Goal: Task Accomplishment & Management: Manage account settings

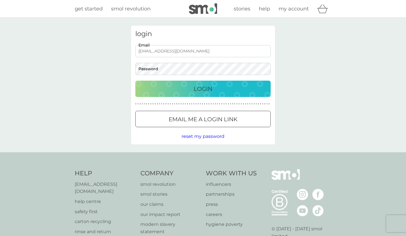
type input "[EMAIL_ADDRESS][DOMAIN_NAME]"
click at [202, 90] on p "Login" at bounding box center [203, 88] width 19 height 9
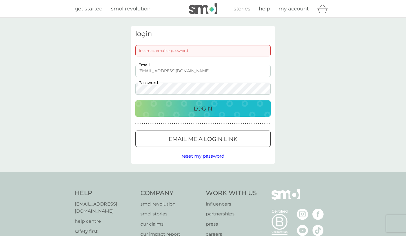
click at [206, 155] on span "reset my password" at bounding box center [203, 156] width 43 height 5
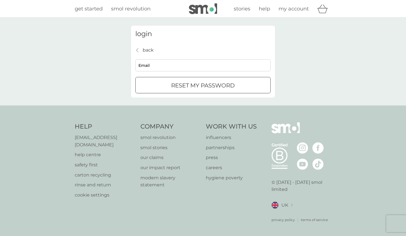
click at [192, 63] on input "Email" at bounding box center [202, 65] width 135 height 12
type input "[EMAIL_ADDRESS][DOMAIN_NAME]"
click at [207, 87] on div "submit" at bounding box center [203, 86] width 20 height 6
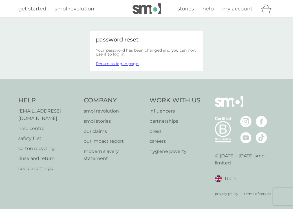
click at [233, 10] on span "my account" at bounding box center [237, 9] width 30 height 6
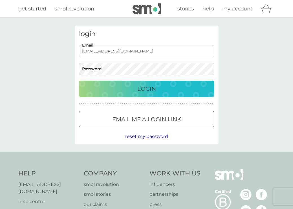
type input "[EMAIL_ADDRESS][DOMAIN_NAME]"
click at [131, 91] on div "Login" at bounding box center [147, 88] width 124 height 9
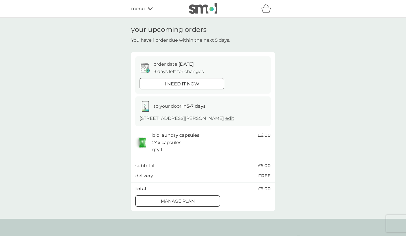
click at [195, 199] on div "Manage plan" at bounding box center [178, 201] width 84 height 7
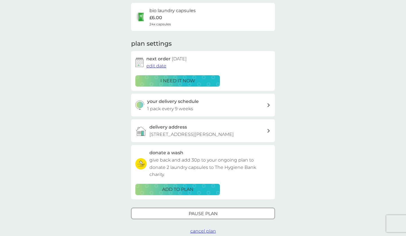
scroll to position [45, 0]
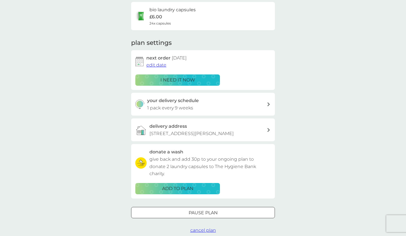
click at [154, 62] on span "edit date" at bounding box center [156, 64] width 20 height 5
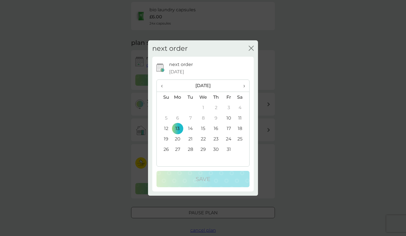
click at [244, 86] on span "›" at bounding box center [243, 86] width 6 height 12
click at [178, 127] on td "10" at bounding box center [177, 128] width 13 height 10
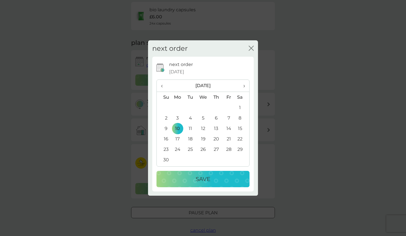
click at [200, 179] on p "Save" at bounding box center [203, 179] width 15 height 9
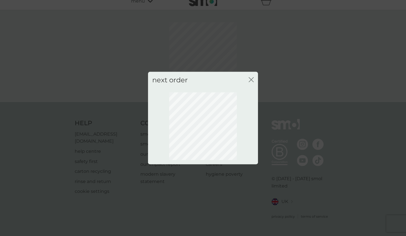
scroll to position [0, 0]
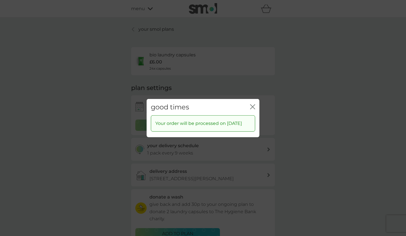
click at [252, 104] on icon "close" at bounding box center [252, 106] width 5 height 5
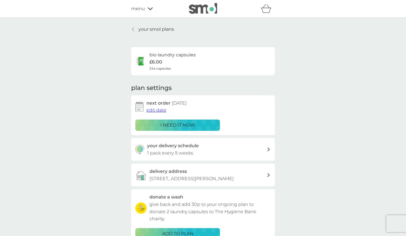
click at [145, 29] on p "your smol plans" at bounding box center [157, 29] width 36 height 7
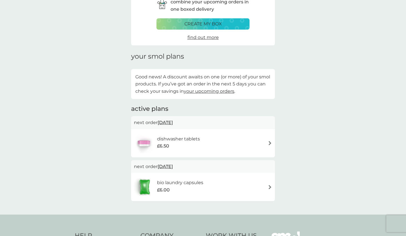
scroll to position [48, 0]
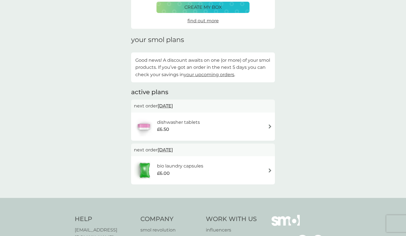
click at [272, 124] on img at bounding box center [270, 126] width 4 height 4
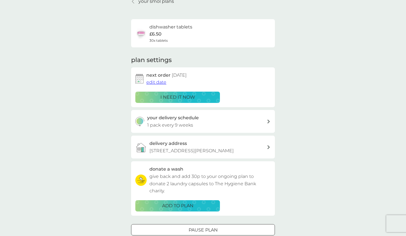
scroll to position [30, 0]
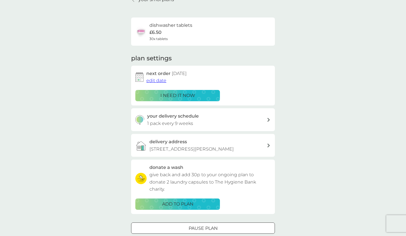
click at [269, 118] on icon at bounding box center [269, 120] width 3 height 4
select select "63"
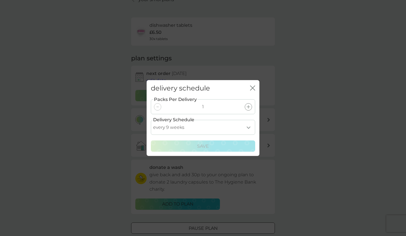
click at [252, 89] on icon "close" at bounding box center [252, 88] width 5 height 5
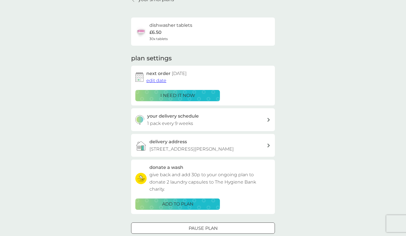
click at [159, 80] on span "edit date" at bounding box center [156, 80] width 20 height 5
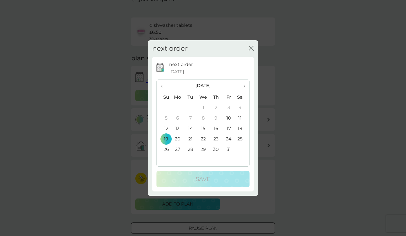
click at [244, 85] on span "›" at bounding box center [243, 86] width 6 height 12
click at [177, 129] on td "10" at bounding box center [177, 128] width 13 height 10
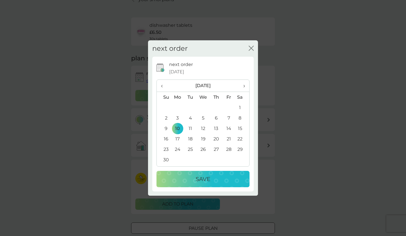
click at [200, 179] on p "Save" at bounding box center [203, 179] width 15 height 9
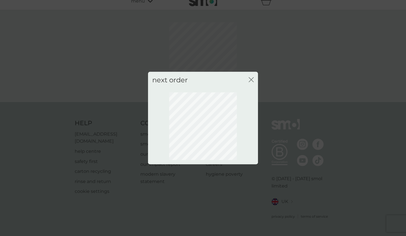
scroll to position [0, 0]
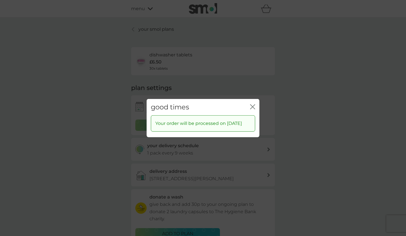
click at [252, 104] on icon "close" at bounding box center [252, 106] width 2 height 5
